Goal: Task Accomplishment & Management: Use online tool/utility

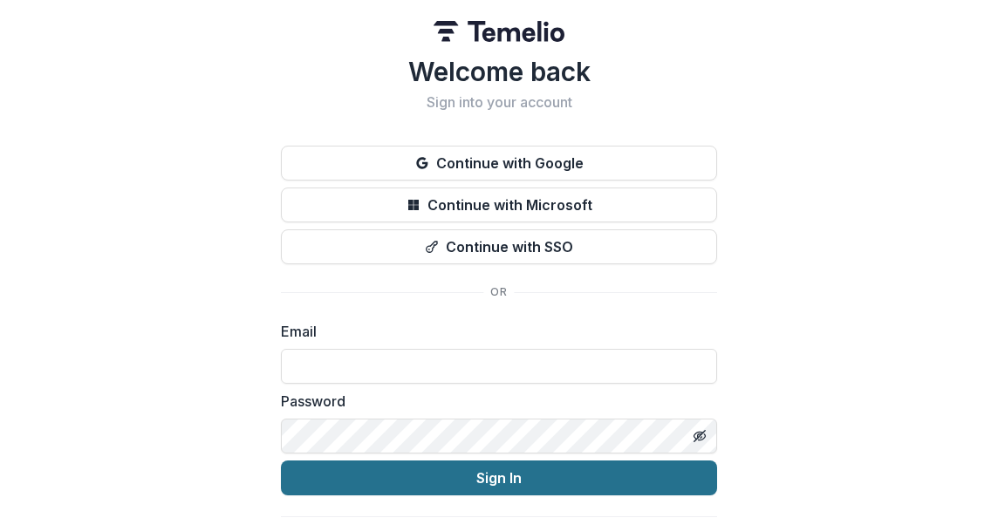
type input "**********"
click at [502, 482] on button "Sign In" at bounding box center [499, 478] width 436 height 35
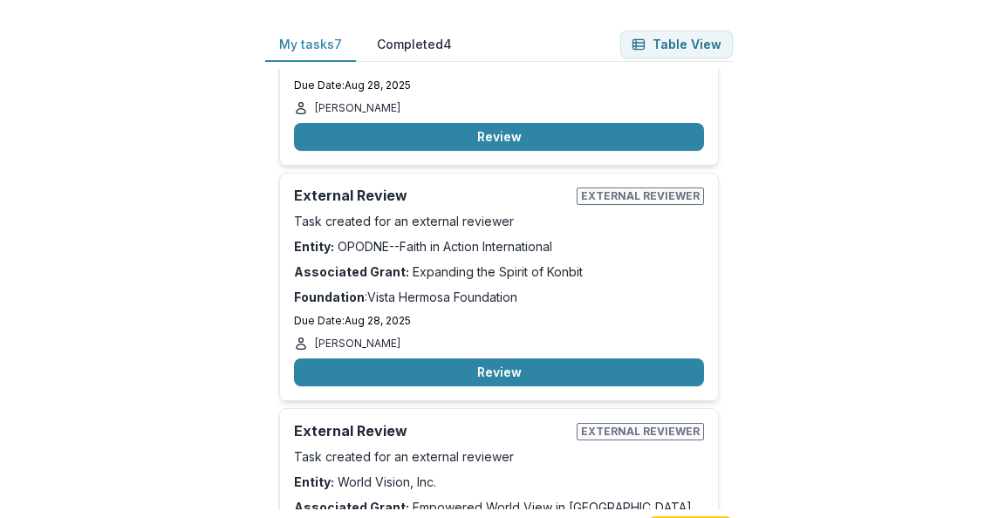
scroll to position [1284, 0]
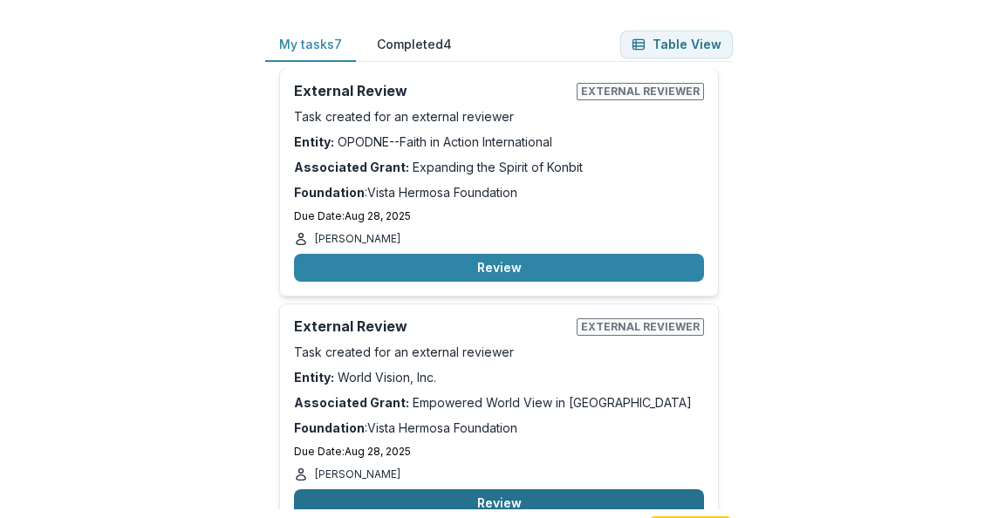
click at [520, 489] on button "Review" at bounding box center [499, 503] width 410 height 28
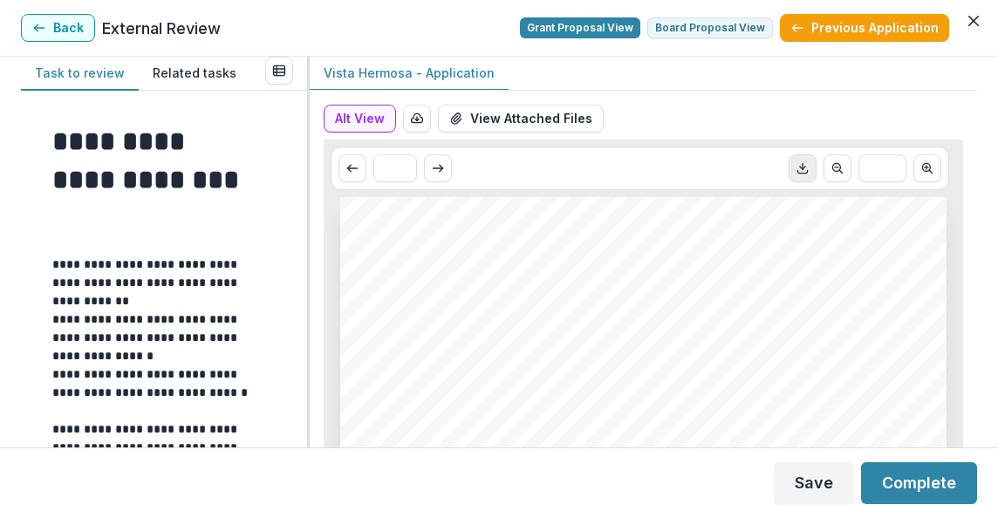
click at [799, 168] on icon "Download PDF" at bounding box center [803, 168] width 14 height 14
click at [509, 120] on button "View Attached Files" at bounding box center [521, 119] width 166 height 28
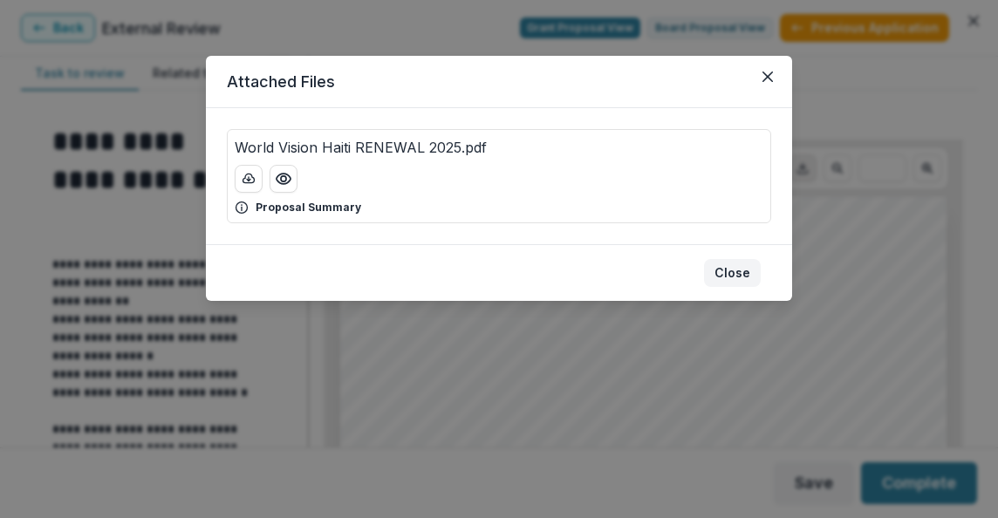
click at [742, 271] on button "Close" at bounding box center [732, 273] width 57 height 28
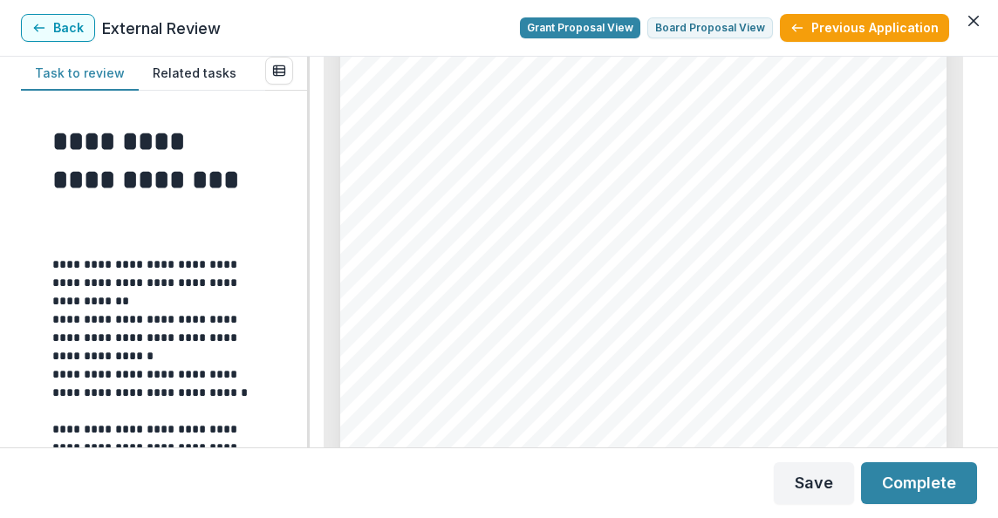
scroll to position [2350, 0]
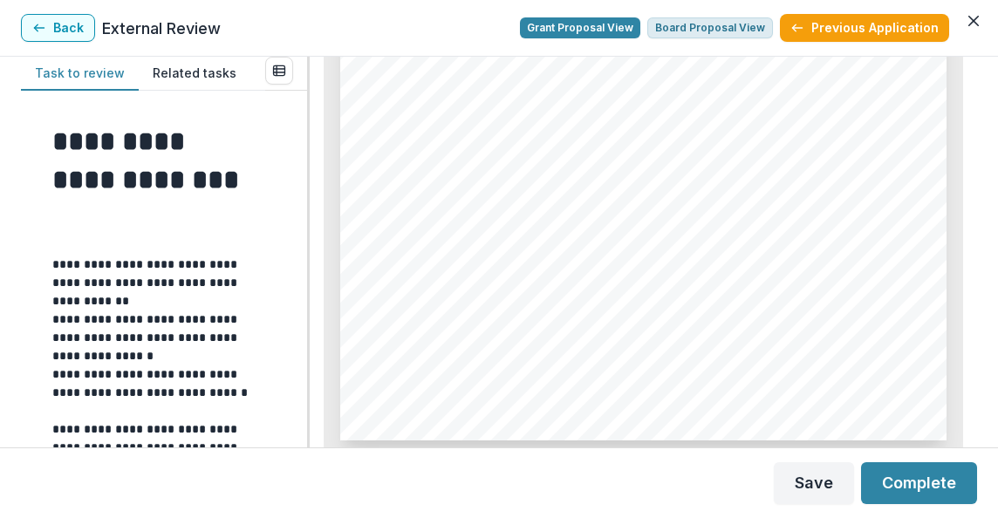
click at [733, 31] on button "Board Proposal View" at bounding box center [710, 27] width 126 height 21
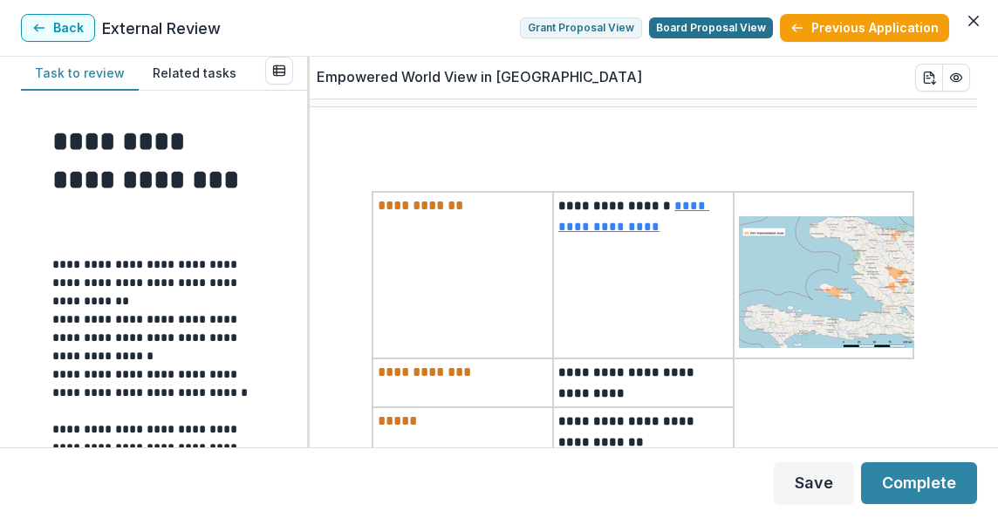
scroll to position [0, 0]
click at [612, 24] on button "Grant Proposal View" at bounding box center [581, 27] width 122 height 21
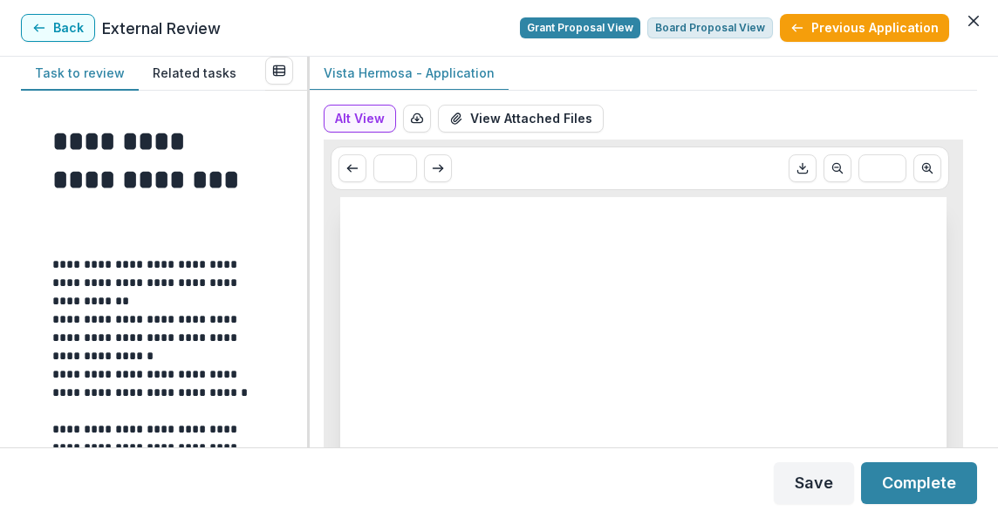
click at [707, 25] on button "Board Proposal View" at bounding box center [710, 27] width 126 height 21
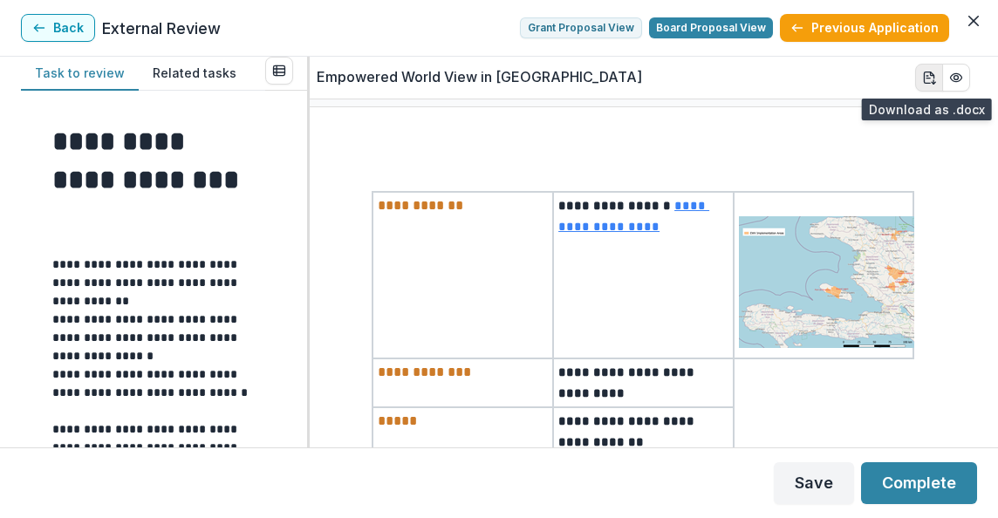
click at [925, 82] on icon "download-word" at bounding box center [929, 78] width 14 height 14
click at [951, 80] on icon "PDF Preview" at bounding box center [956, 77] width 11 height 8
click at [949, 73] on icon "PDF Preview" at bounding box center [956, 78] width 14 height 14
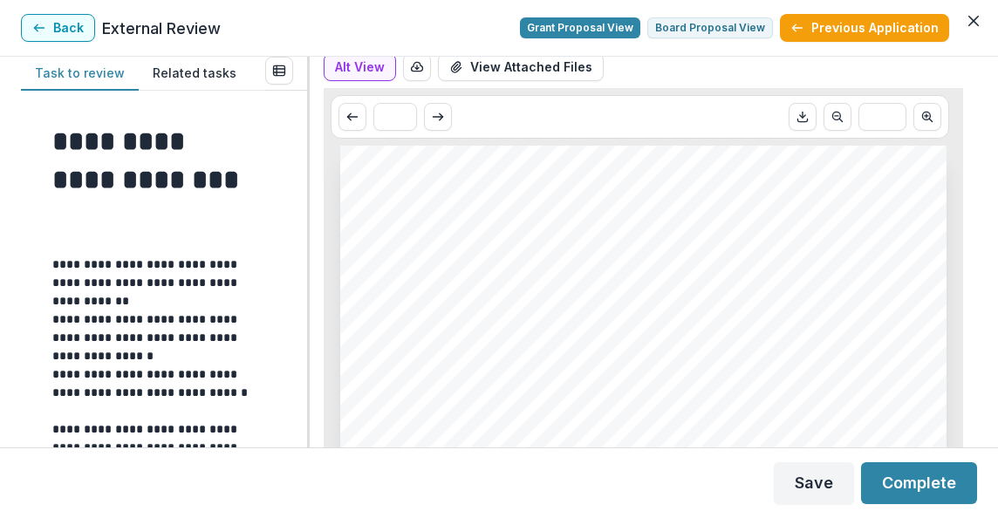
scroll to position [51, 0]
click at [748, 27] on button "Board Proposal View" at bounding box center [710, 27] width 126 height 21
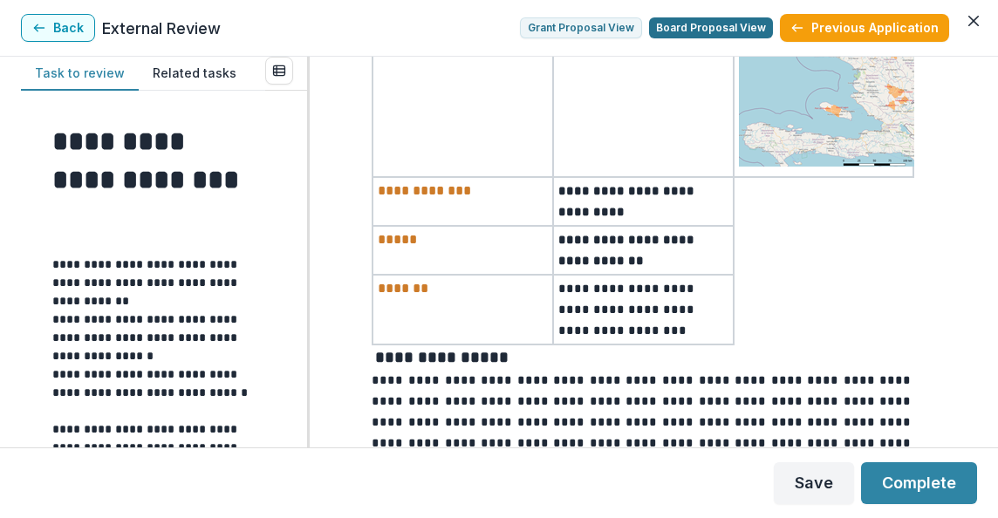
scroll to position [0, 0]
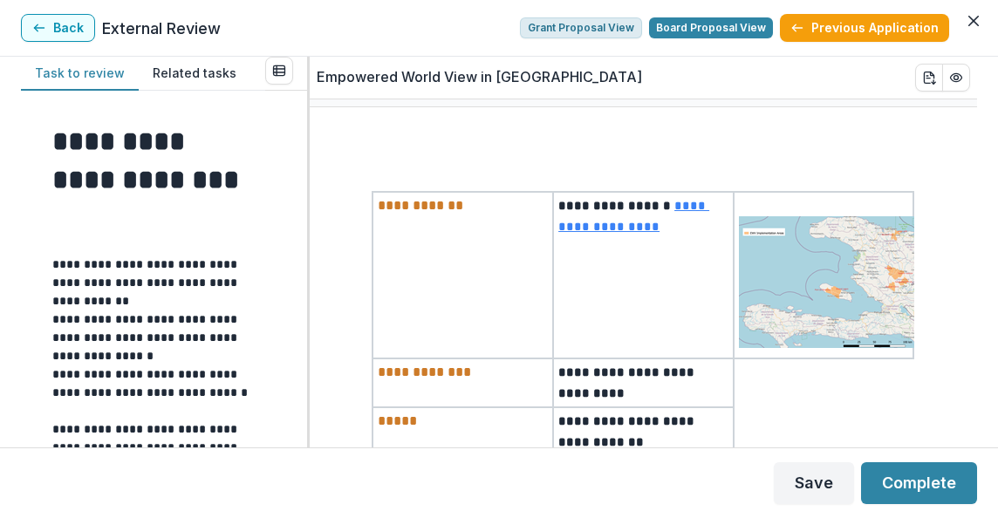
click at [608, 27] on button "Grant Proposal View" at bounding box center [581, 27] width 122 height 21
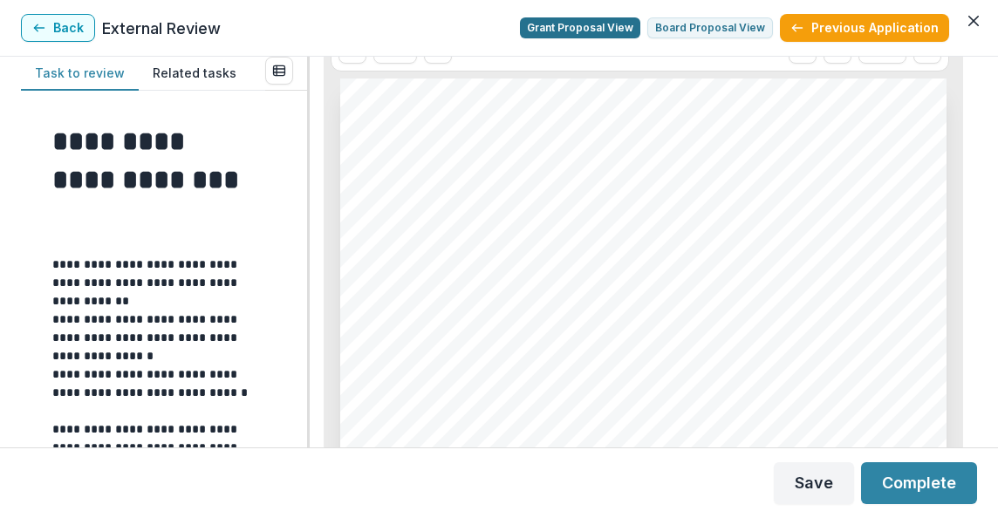
scroll to position [119, 0]
click at [745, 25] on button "Board Proposal View" at bounding box center [710, 27] width 126 height 21
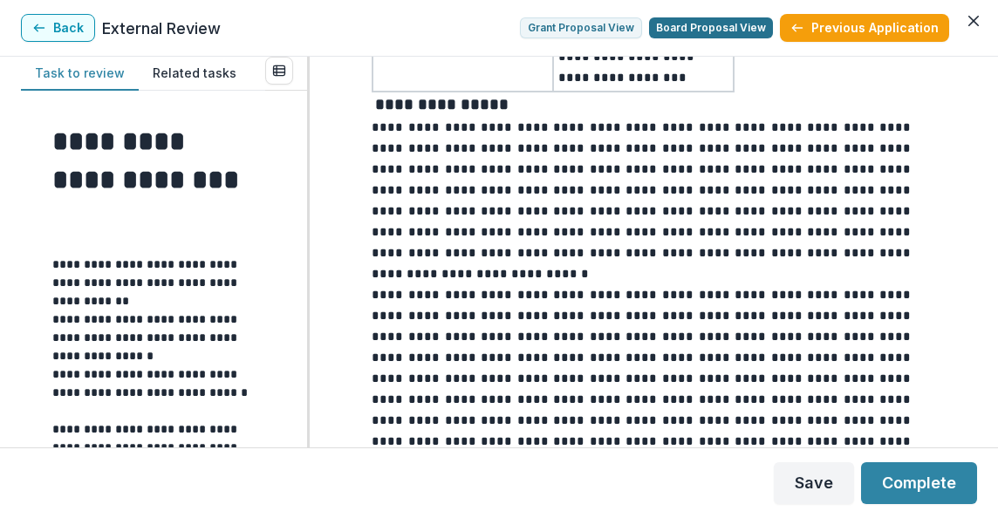
scroll to position [436, 0]
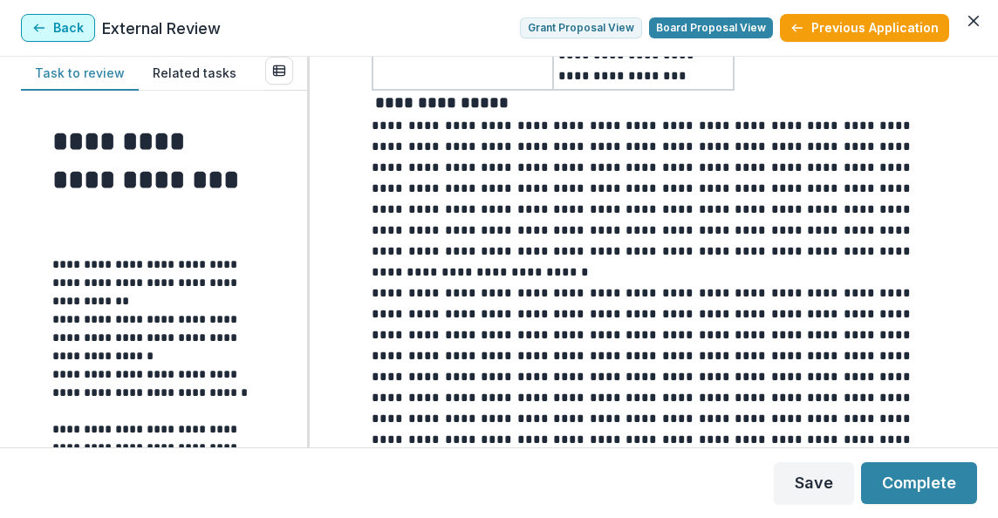
click at [74, 31] on button "Back" at bounding box center [58, 28] width 74 height 28
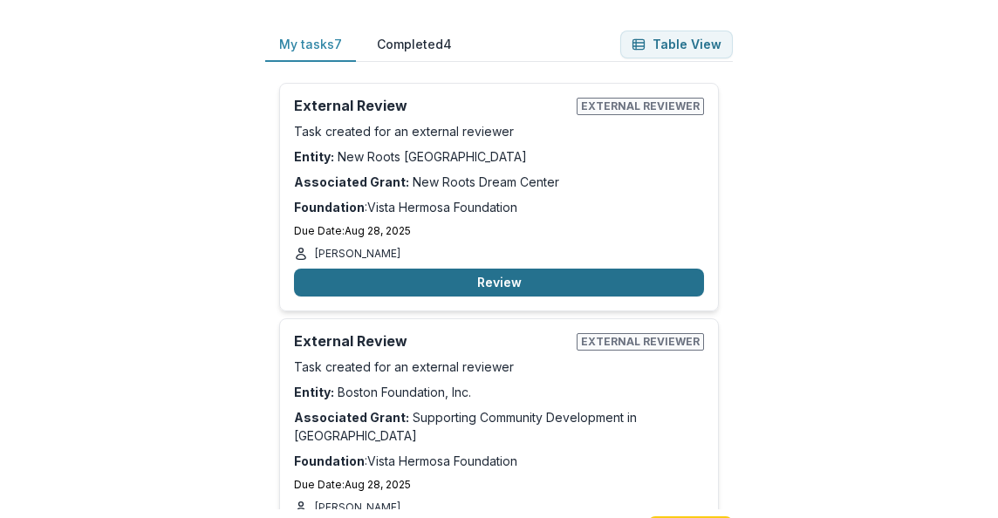
click at [493, 280] on button "Review" at bounding box center [499, 283] width 410 height 28
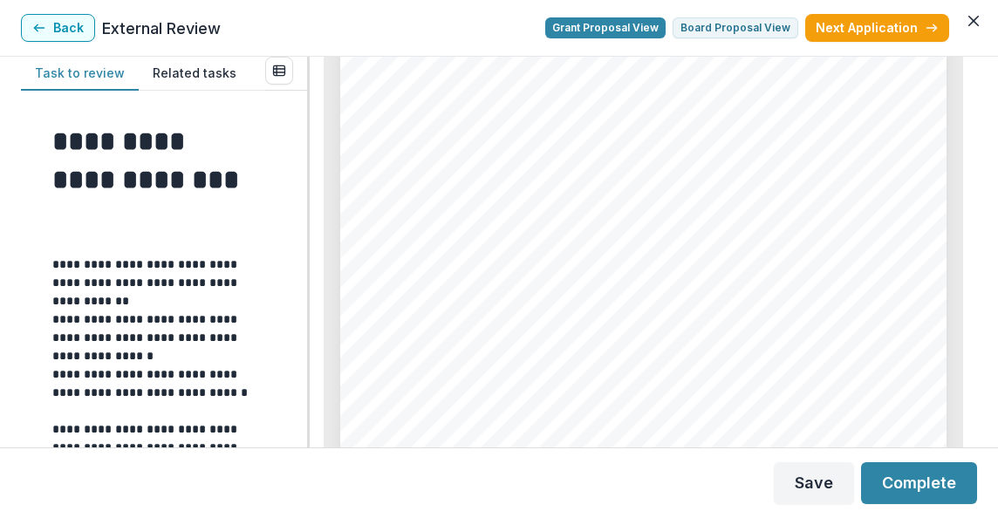
scroll to position [243, 0]
